Goal: Information Seeking & Learning: Learn about a topic

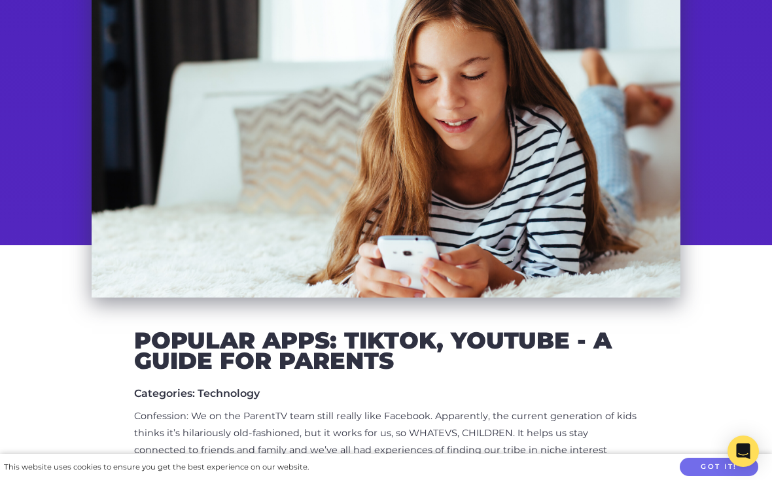
scroll to position [148, 0]
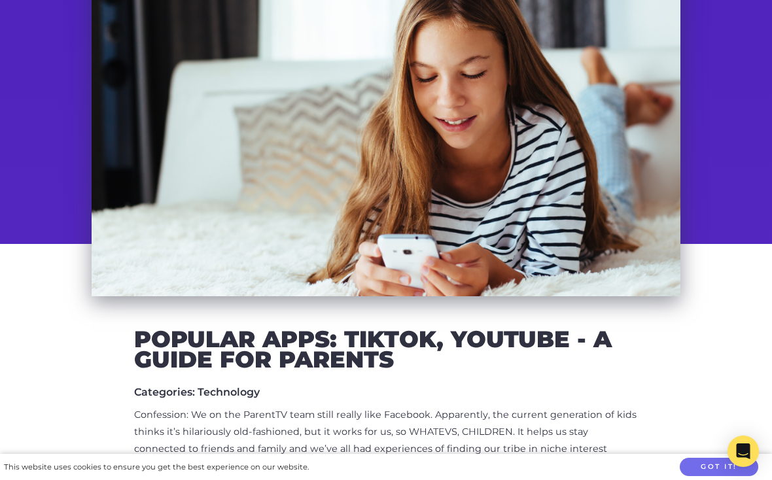
click at [699, 477] on button "Got it!" at bounding box center [719, 467] width 79 height 19
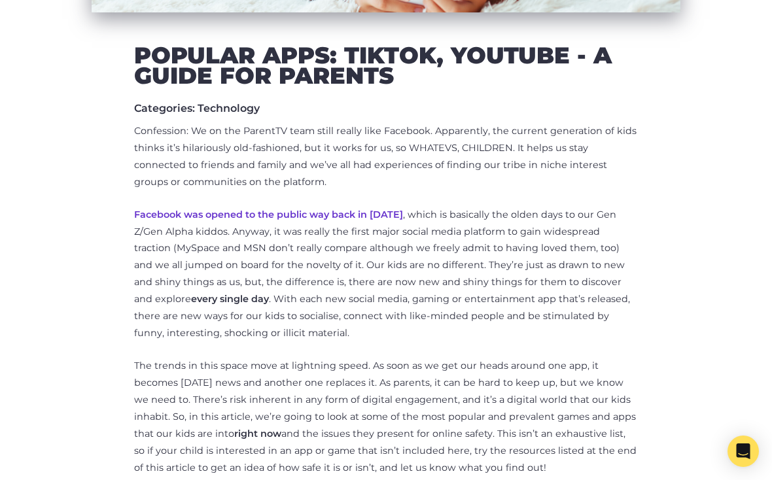
scroll to position [0, 0]
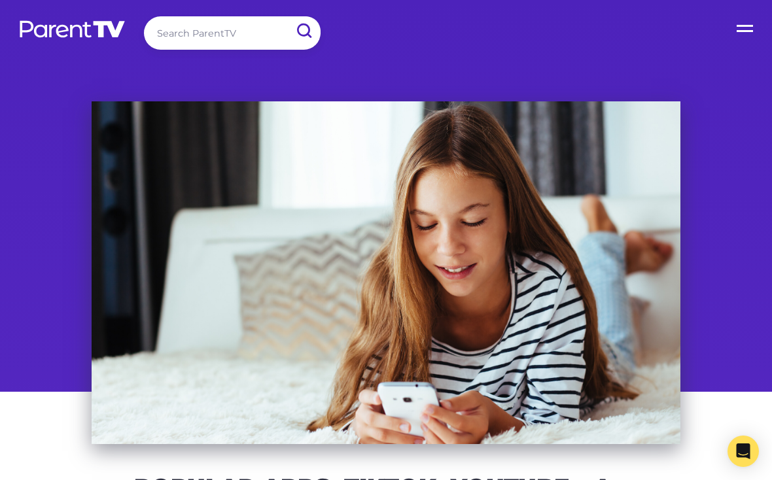
click at [183, 26] on input "search" at bounding box center [232, 32] width 177 height 33
click at [304, 31] on input "submit" at bounding box center [304, 30] width 34 height 29
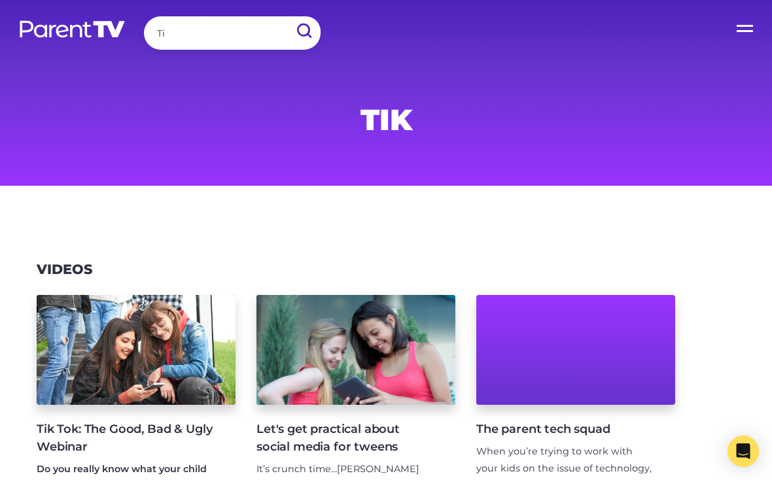
type input "T"
type input "TikTok"
click at [304, 31] on input "submit" at bounding box center [304, 30] width 34 height 29
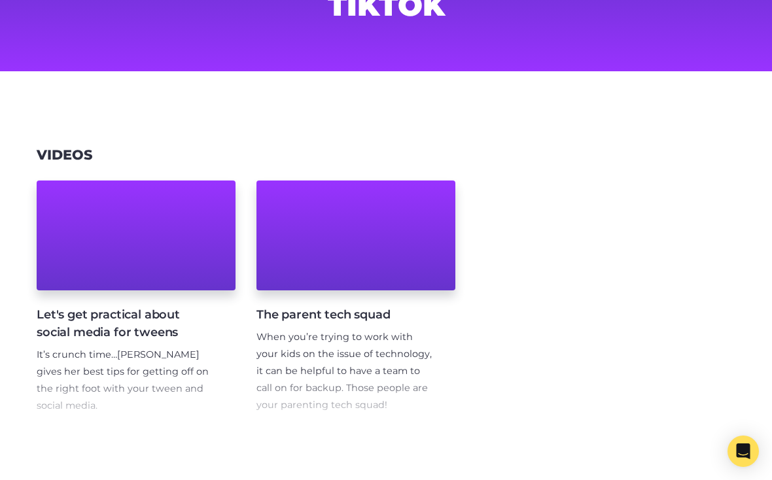
scroll to position [78, 0]
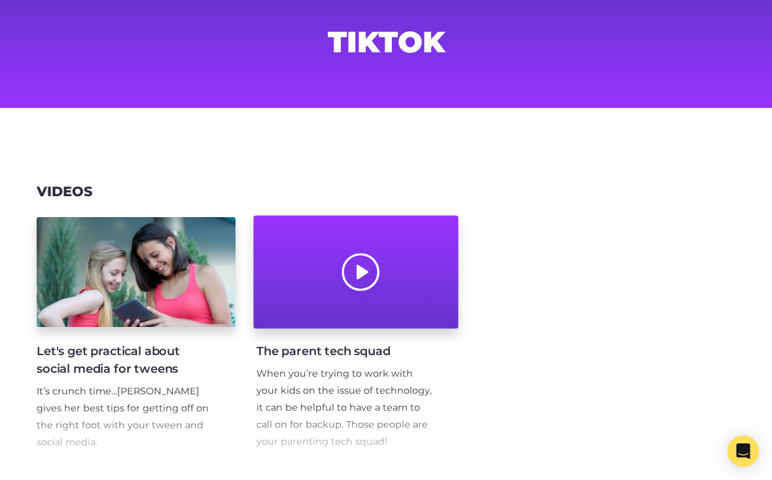
click at [400, 279] on div at bounding box center [355, 272] width 205 height 113
click at [391, 300] on div at bounding box center [355, 272] width 205 height 113
click at [365, 291] on div at bounding box center [355, 272] width 205 height 113
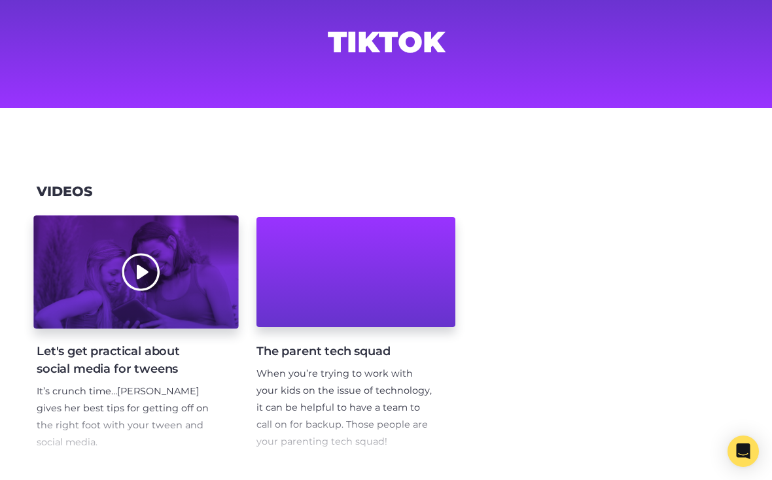
click at [109, 283] on div at bounding box center [135, 272] width 205 height 113
